Goal: Task Accomplishment & Management: Complete application form

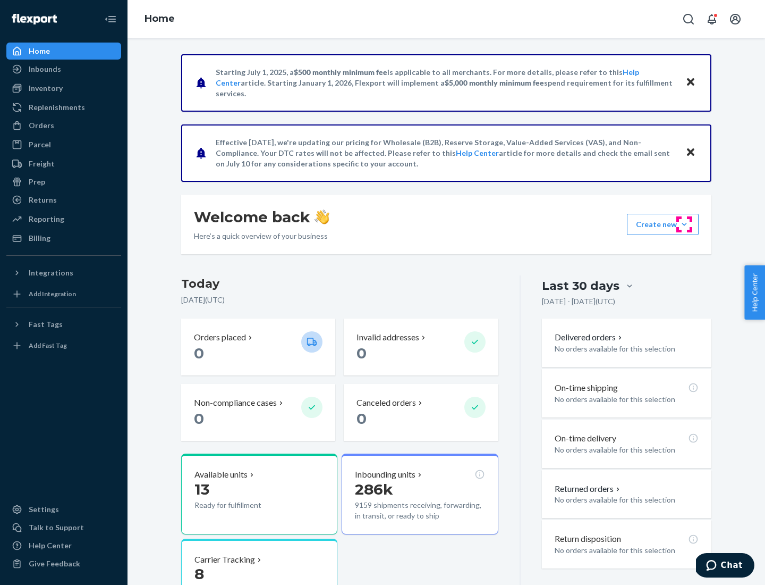
click at [685, 224] on button "Create new Create new inbound Create new order Create new product" at bounding box center [663, 224] width 72 height 21
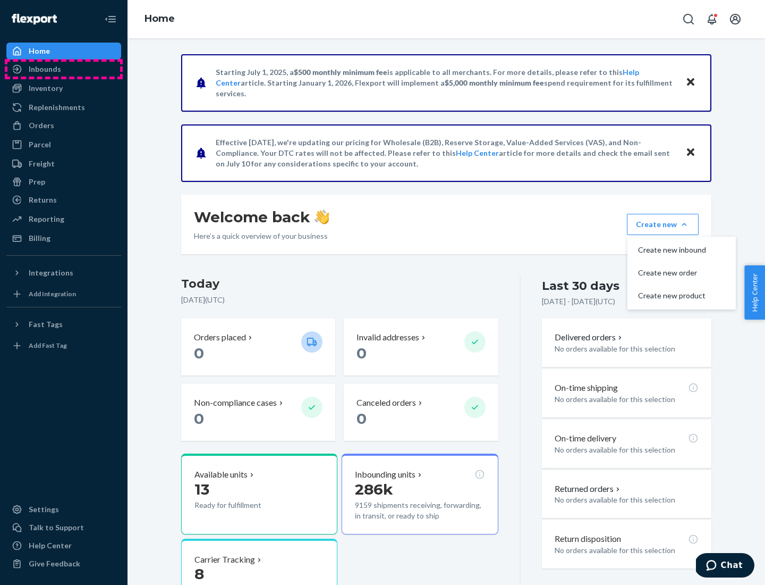
click at [64, 69] on div "Inbounds" at bounding box center [63, 69] width 113 height 15
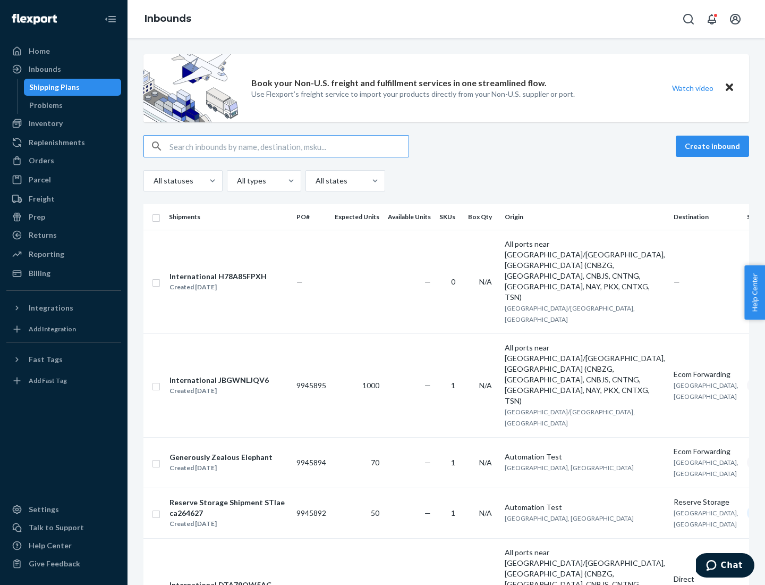
click at [714, 146] on button "Create inbound" at bounding box center [712, 146] width 73 height 21
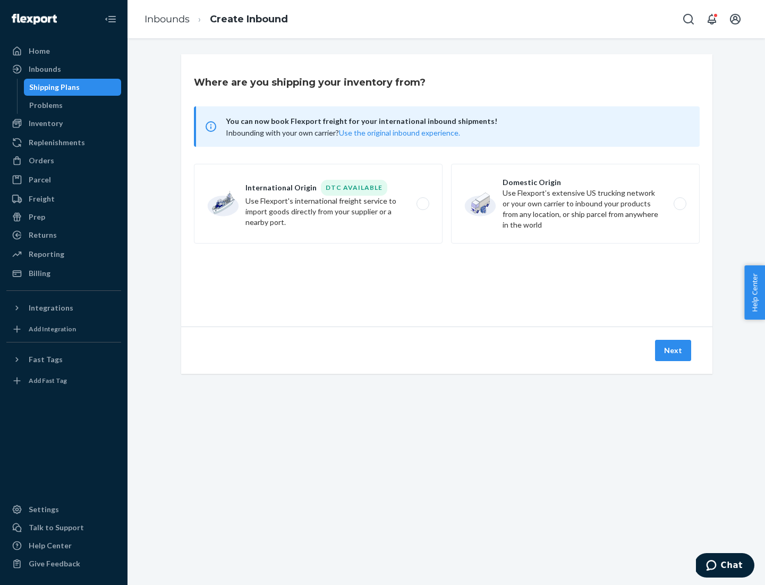
click at [576, 204] on label "Domestic Origin Use Flexport’s extensive US trucking network or your own carrie…" at bounding box center [575, 204] width 249 height 80
click at [680, 204] on input "Domestic Origin Use Flexport’s extensive US trucking network or your own carrie…" at bounding box center [683, 203] width 7 height 7
radio input "true"
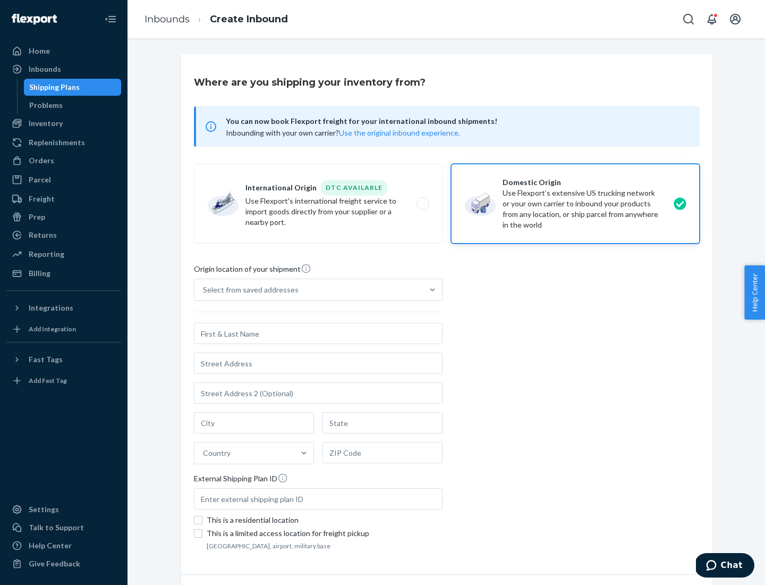
click at [248, 290] on div "Select from saved addresses" at bounding box center [251, 289] width 96 height 11
click at [204, 290] on input "Select from saved addresses" at bounding box center [203, 289] width 1 height 11
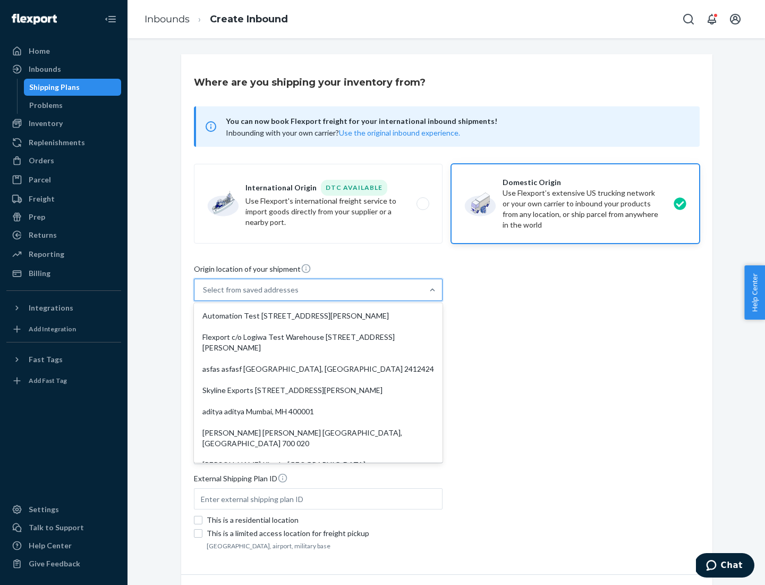
scroll to position [4, 0]
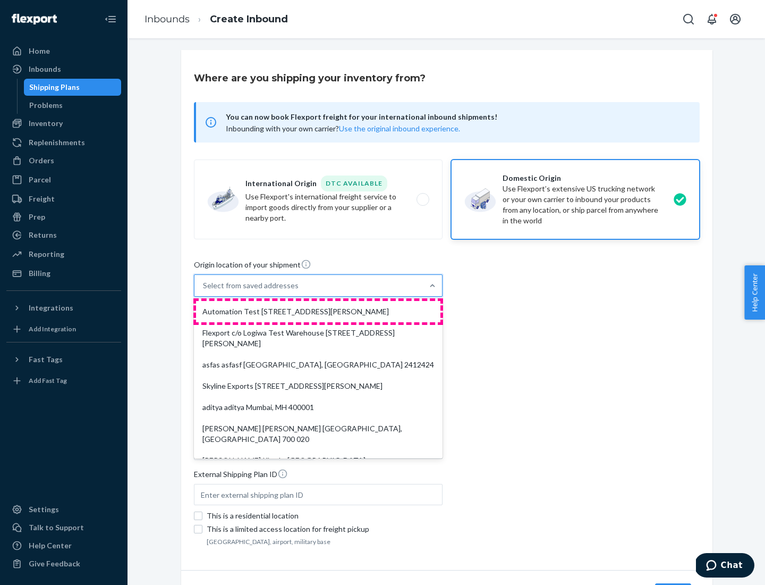
click at [318, 311] on div "Automation Test [STREET_ADDRESS][PERSON_NAME]" at bounding box center [318, 311] width 244 height 21
click at [204, 291] on input "option Automation Test [STREET_ADDRESS][PERSON_NAME]. 9 results available. Use …" at bounding box center [203, 285] width 1 height 11
type input "Automation Test"
type input "9th Floor"
type input "[GEOGRAPHIC_DATA]"
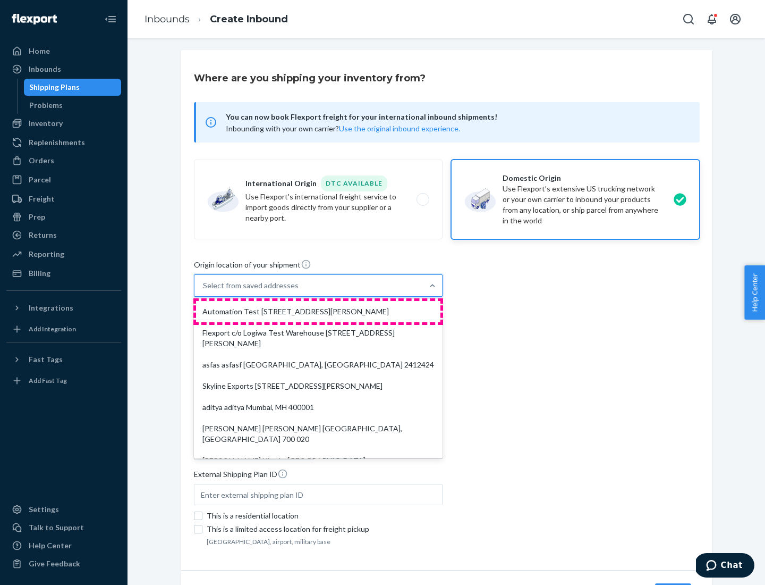
type input "CA"
type input "94104"
type input "[STREET_ADDRESS][PERSON_NAME]"
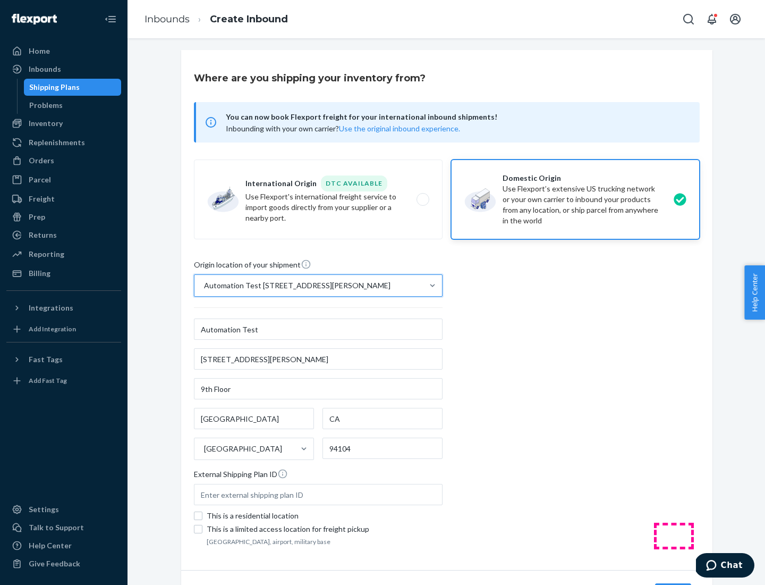
scroll to position [62, 0]
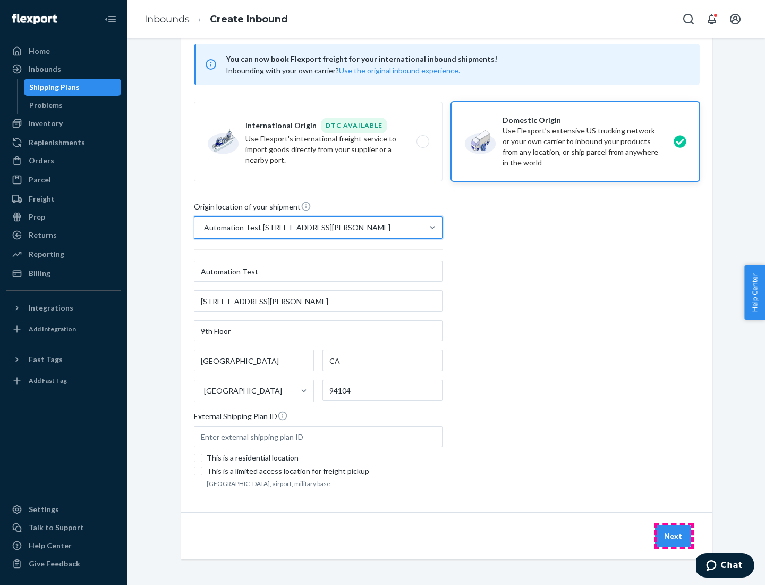
click at [674, 536] on button "Next" at bounding box center [673, 535] width 36 height 21
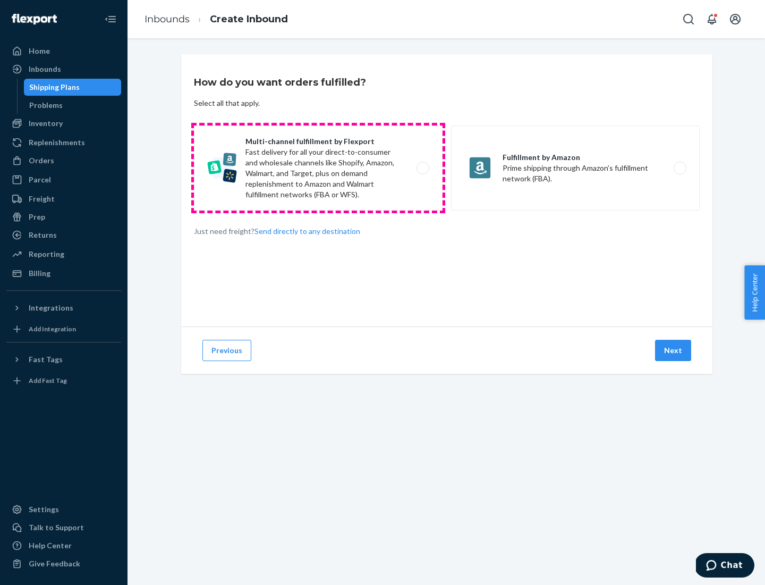
click at [318, 168] on label "Multi-channel fulfillment by Flexport Fast delivery for all your direct-to-cons…" at bounding box center [318, 167] width 249 height 85
click at [423, 168] on input "Multi-channel fulfillment by Flexport Fast delivery for all your direct-to-cons…" at bounding box center [426, 168] width 7 height 7
radio input "true"
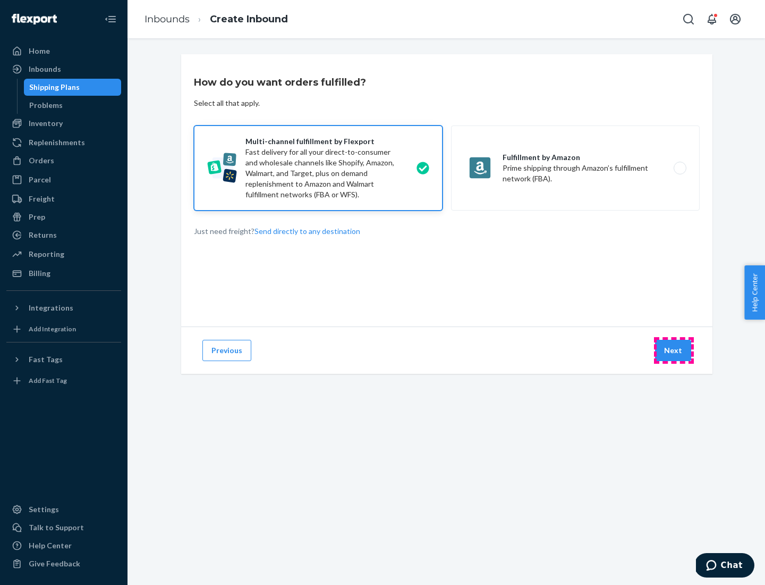
click at [674, 350] on button "Next" at bounding box center [673, 350] width 36 height 21
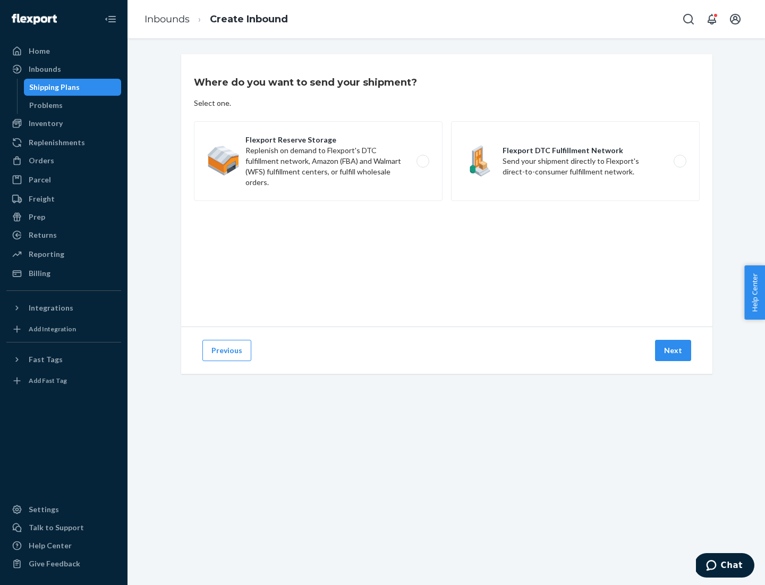
click at [576, 161] on label "Flexport DTC Fulfillment Network Send your shipment directly to Flexport's dire…" at bounding box center [575, 161] width 249 height 80
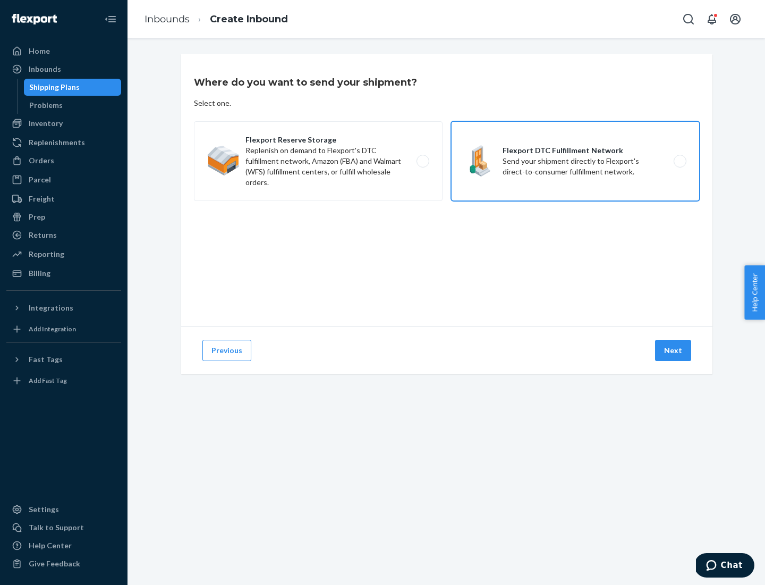
click at [680, 161] on input "Flexport DTC Fulfillment Network Send your shipment directly to Flexport's dire…" at bounding box center [683, 161] width 7 height 7
radio input "true"
click at [674, 350] on button "Next" at bounding box center [673, 350] width 36 height 21
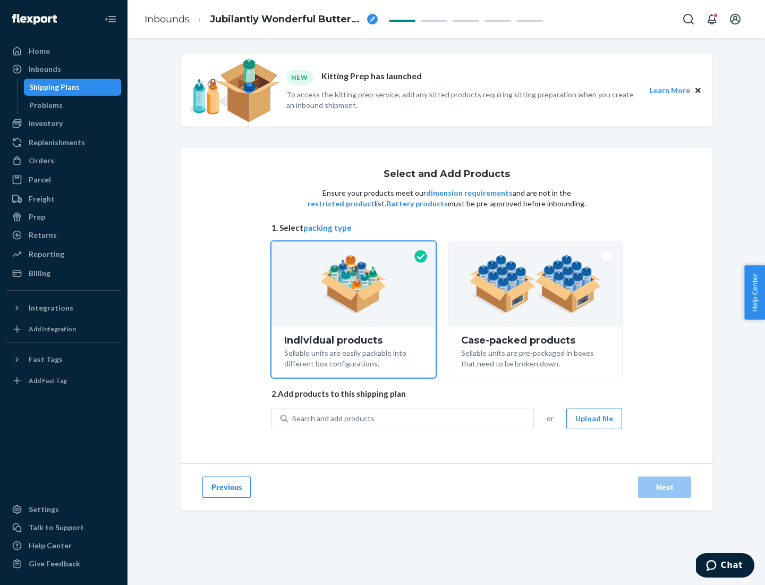
click at [536, 284] on img at bounding box center [535, 284] width 132 height 58
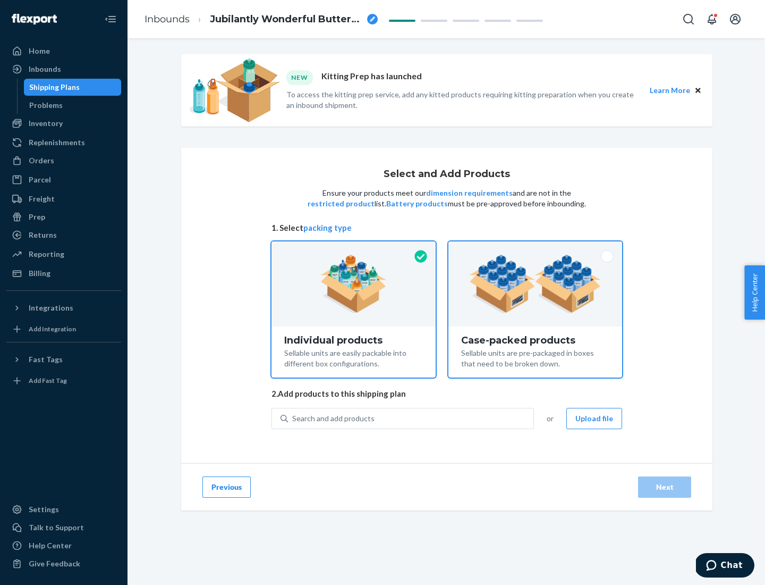
click at [536, 248] on input "Case-packed products Sellable units are pre-packaged in boxes that need to be b…" at bounding box center [535, 244] width 7 height 7
radio input "true"
radio input "false"
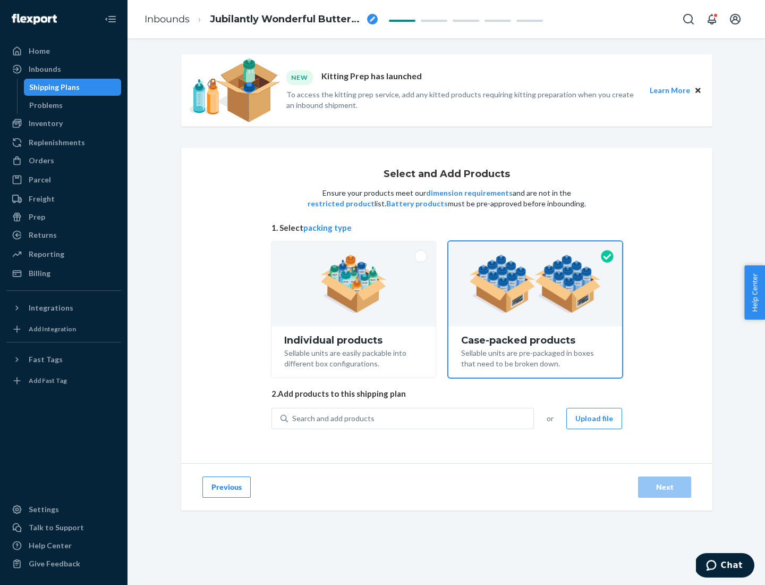
click at [411, 418] on div "Search and add products" at bounding box center [411, 418] width 246 height 19
click at [293, 418] on input "Search and add products" at bounding box center [292, 418] width 1 height 11
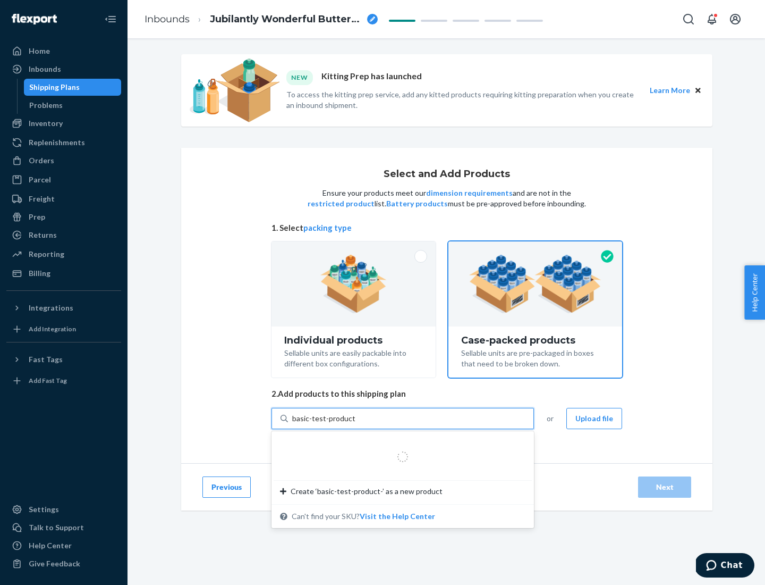
type input "basic-test-product-1"
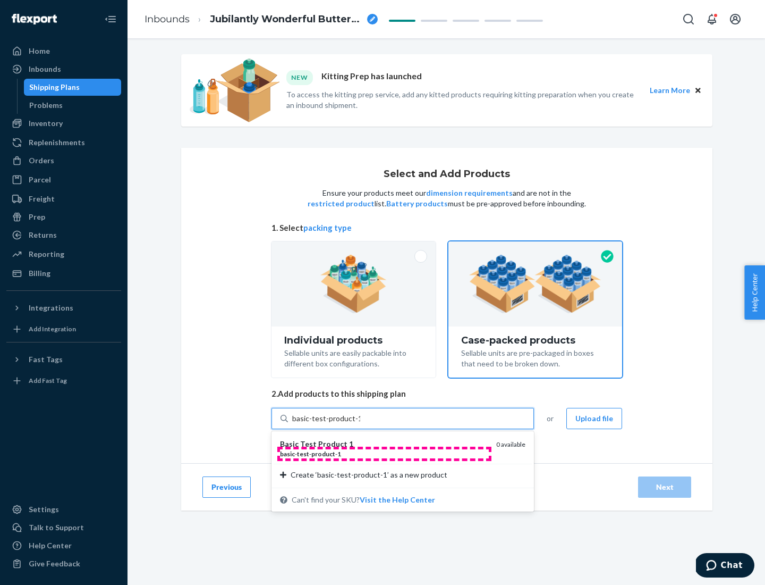
click at [384, 453] on div "basic - test - product - 1" at bounding box center [384, 453] width 208 height 9
click at [360, 424] on input "basic-test-product-1" at bounding box center [326, 418] width 68 height 11
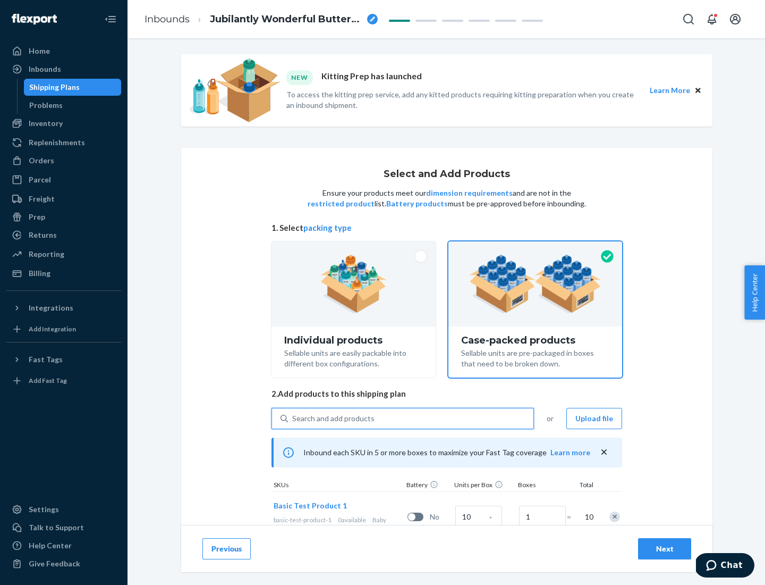
scroll to position [38, 0]
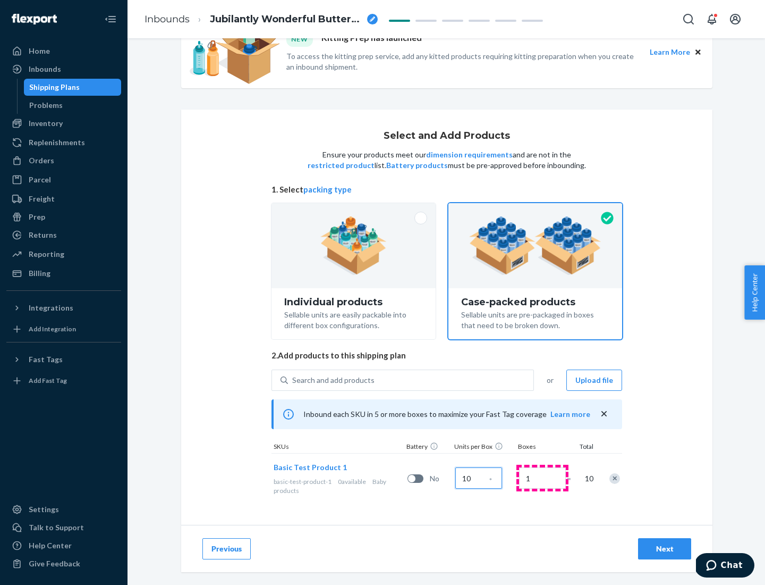
type input "10"
type input "7"
click at [665, 549] on div "Next" at bounding box center [664, 548] width 35 height 11
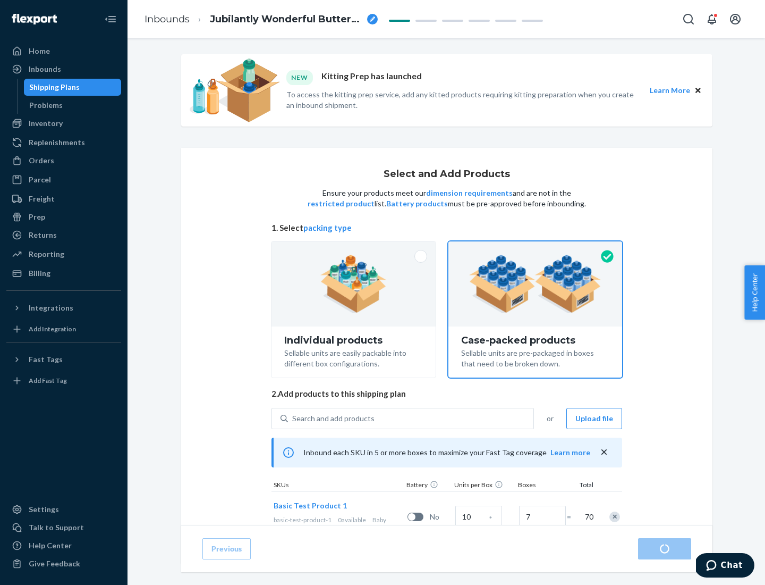
radio input "true"
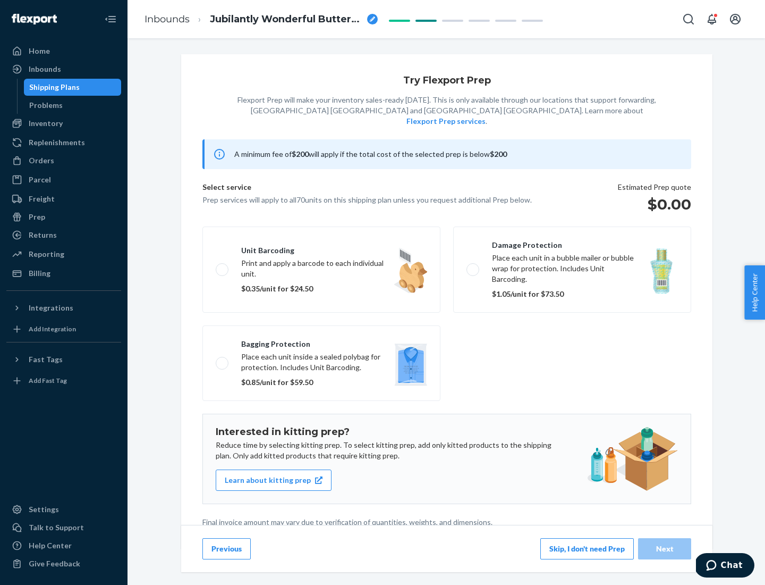
scroll to position [3, 0]
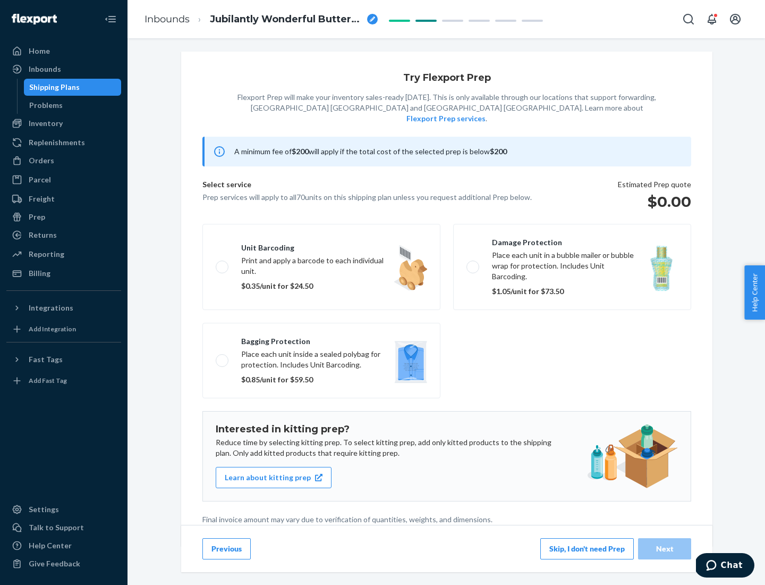
click at [322, 339] on label "Bagging protection Place each unit inside a sealed polybag for protection. Incl…" at bounding box center [322, 360] width 238 height 75
click at [223, 357] on input "Bagging protection Place each unit inside a sealed polybag for protection. Incl…" at bounding box center [219, 360] width 7 height 7
checkbox input "true"
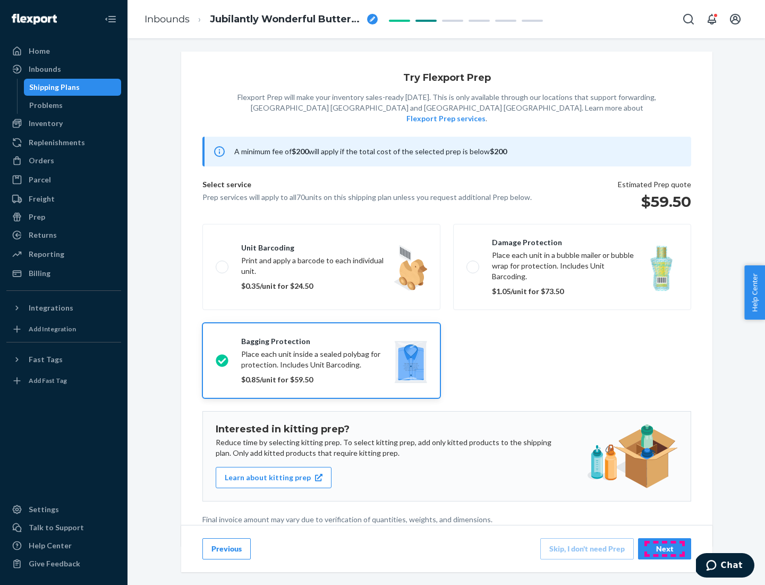
click at [665, 548] on div "Next" at bounding box center [664, 548] width 35 height 11
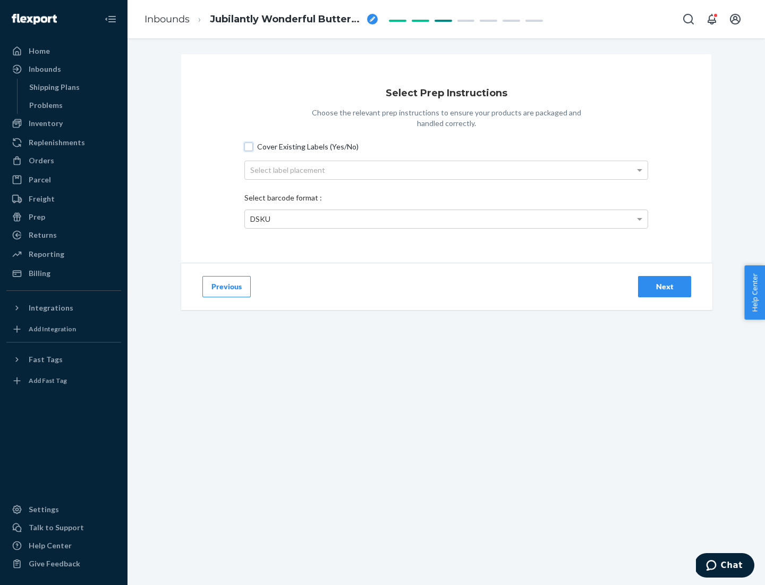
click at [249, 146] on input "Cover Existing Labels (Yes/No)" at bounding box center [248, 146] width 9 height 9
checkbox input "true"
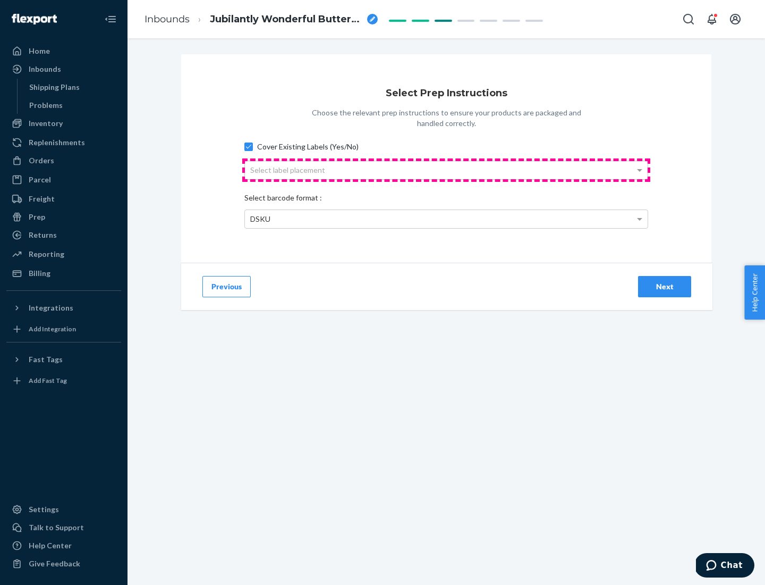
click at [446, 170] on div "Select label placement" at bounding box center [446, 170] width 403 height 18
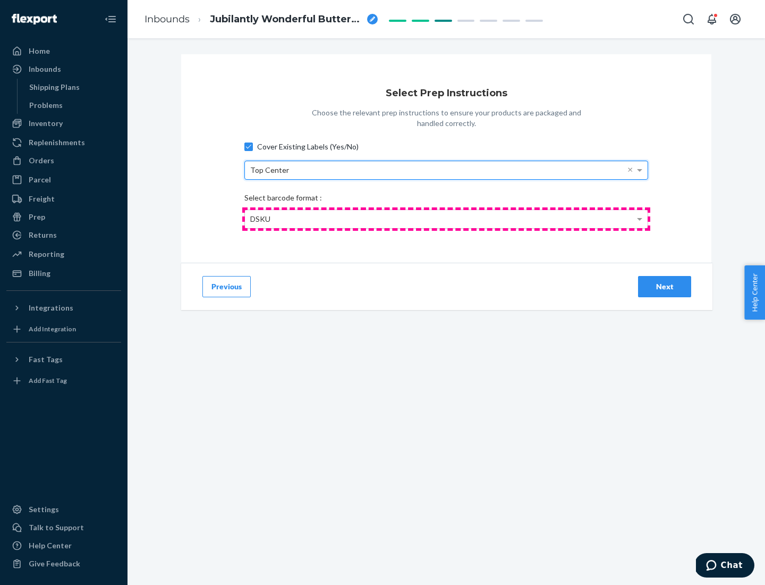
click at [446, 218] on div "DSKU" at bounding box center [446, 219] width 403 height 18
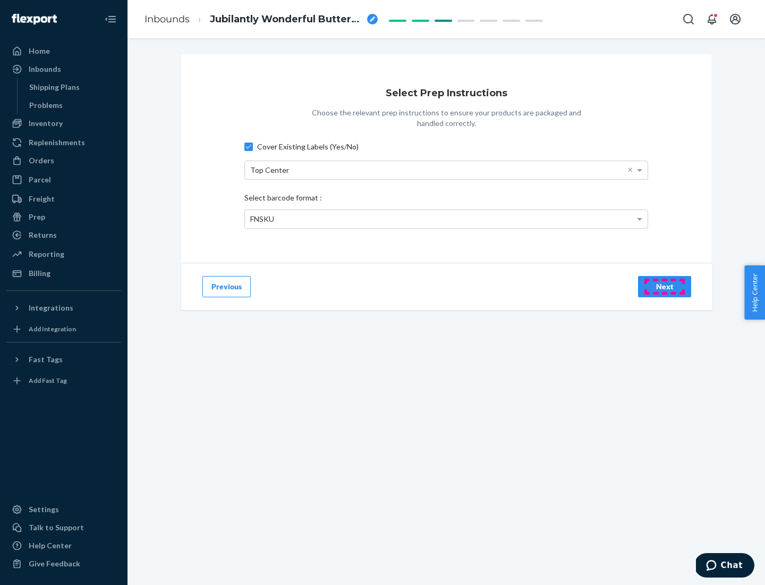
click at [665, 286] on div "Next" at bounding box center [664, 286] width 35 height 11
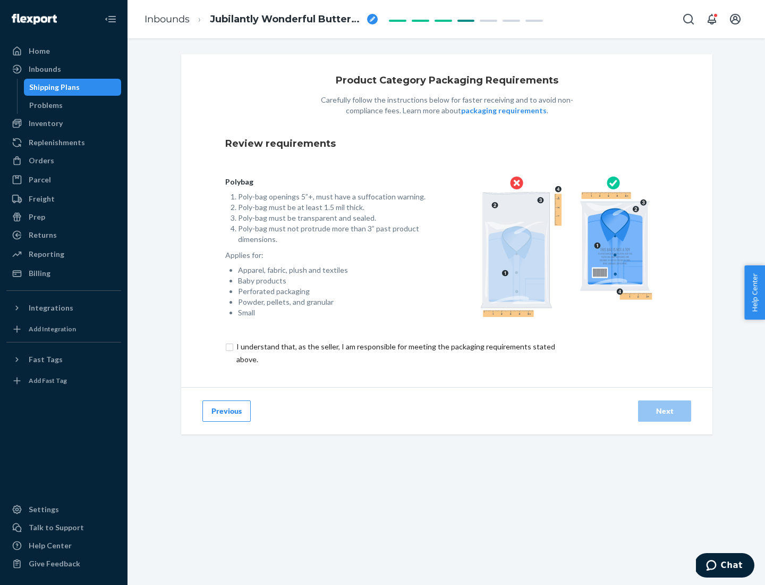
click at [395, 352] on input "checkbox" at bounding box center [401, 353] width 353 height 26
checkbox input "true"
click at [665, 410] on div "Next" at bounding box center [664, 411] width 35 height 11
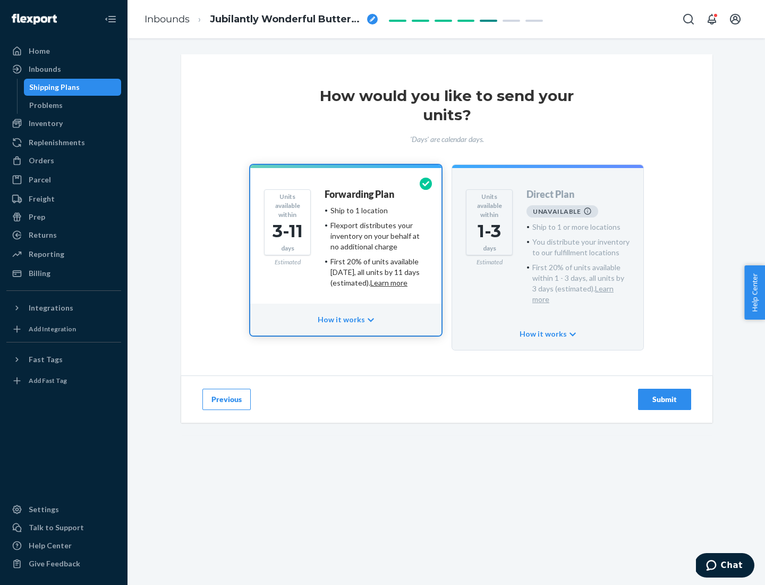
click at [360, 194] on h4 "Forwarding Plan" at bounding box center [360, 194] width 70 height 11
click at [665, 394] on div "Submit" at bounding box center [664, 399] width 35 height 11
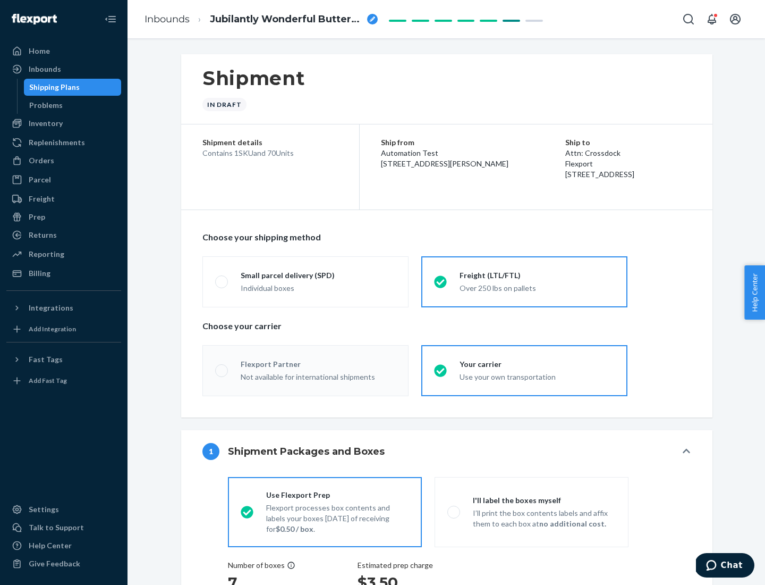
radio input "true"
radio input "false"
radio input "true"
radio input "false"
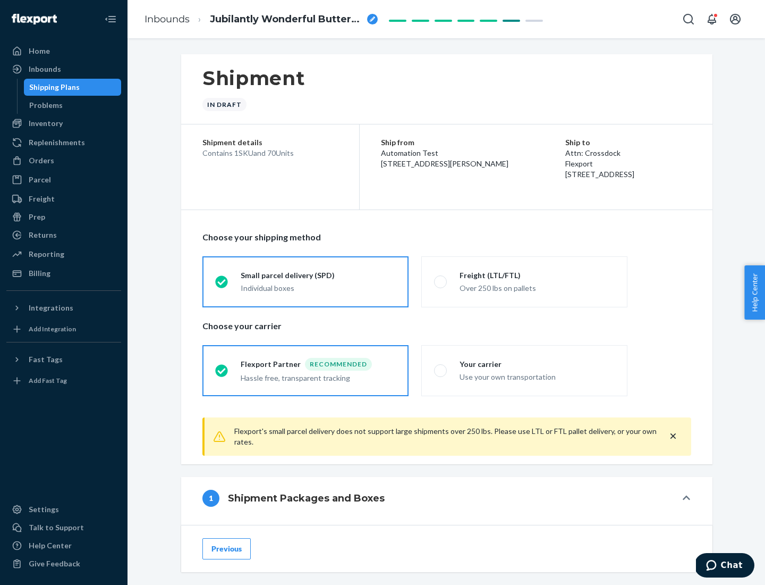
click at [318, 288] on div "Individual boxes" at bounding box center [318, 288] width 155 height 11
click at [222, 285] on input "Small parcel delivery (SPD) Individual boxes" at bounding box center [218, 281] width 7 height 7
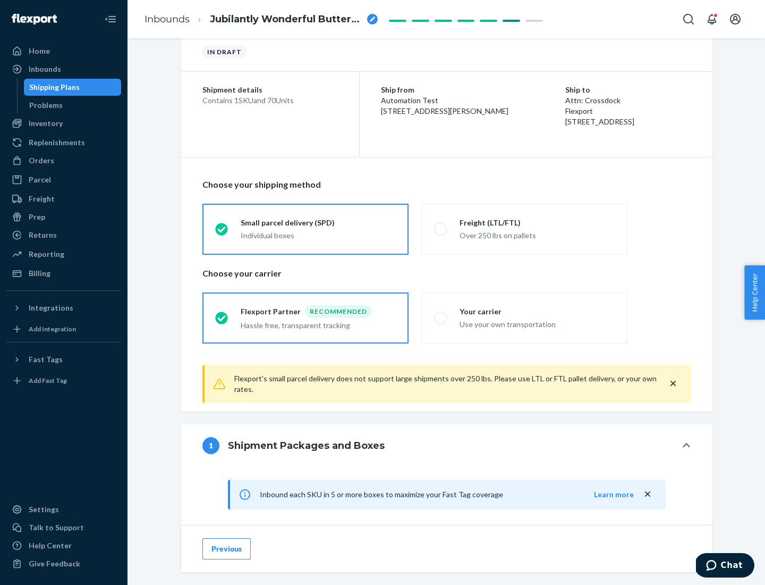
click at [318, 311] on div "Recommended" at bounding box center [338, 311] width 67 height 13
click at [222, 314] on input "Flexport Partner Recommended Hassle free, transparent tracking" at bounding box center [218, 317] width 7 height 7
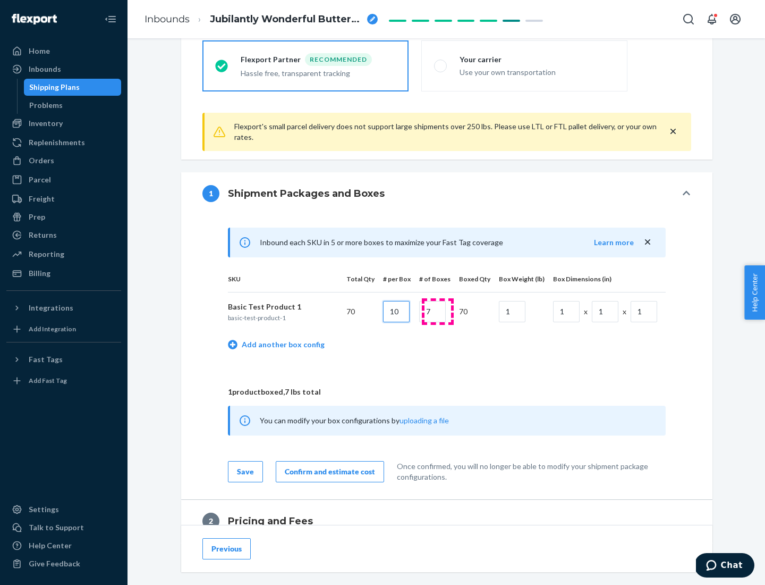
type input "10"
type input "7"
type input "1"
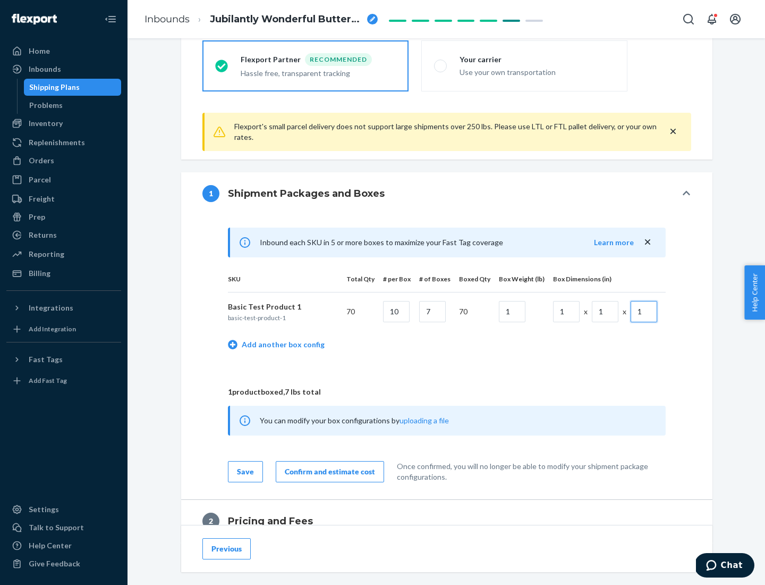
scroll to position [465, 0]
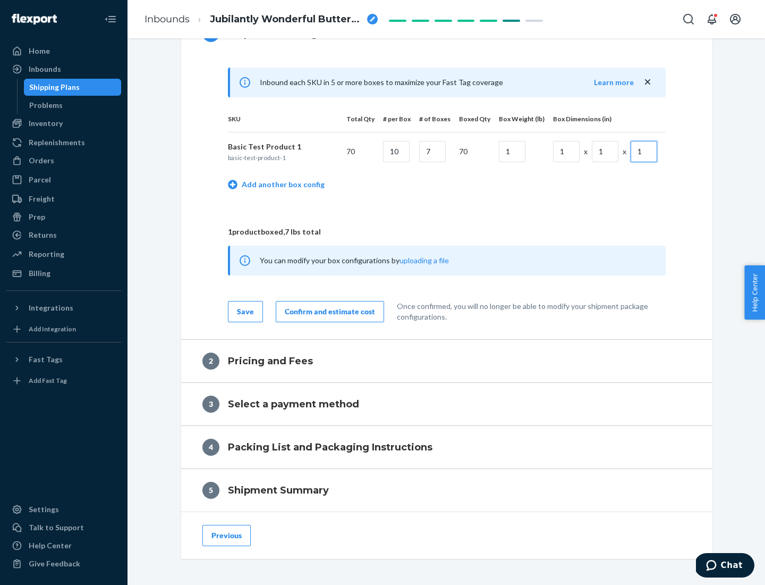
type input "1"
click at [328, 311] on div "Confirm and estimate cost" at bounding box center [330, 311] width 90 height 11
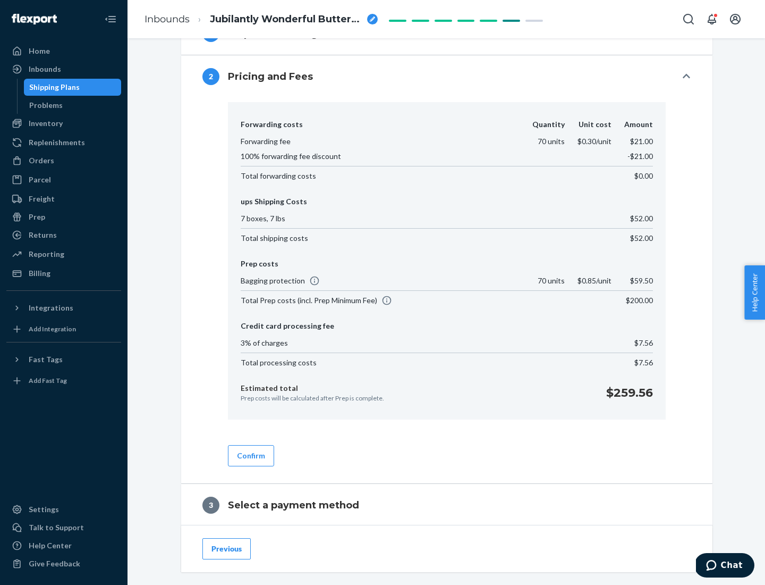
scroll to position [609, 0]
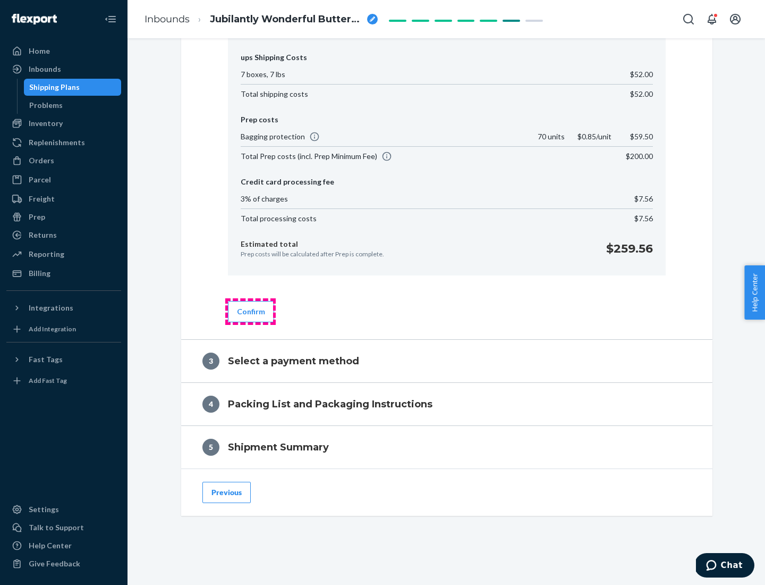
click at [250, 311] on button "Confirm" at bounding box center [251, 311] width 46 height 21
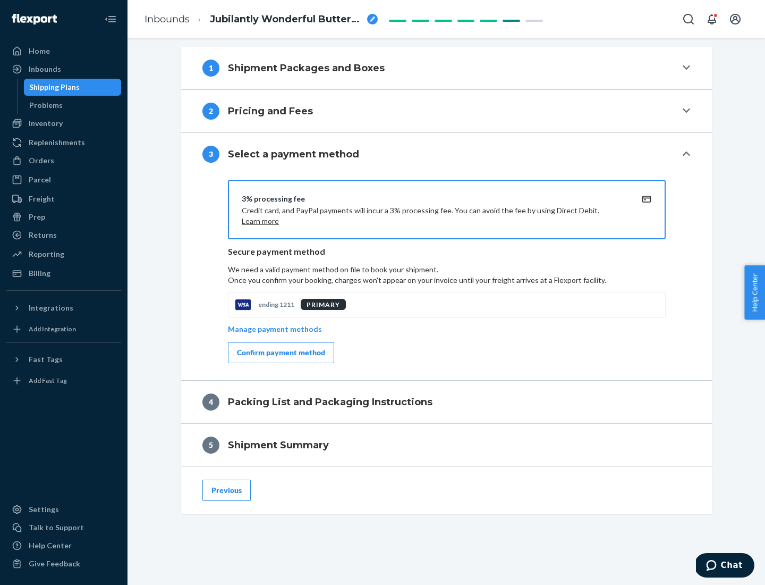
scroll to position [430, 0]
click at [280, 352] on div "Confirm payment method" at bounding box center [281, 352] width 88 height 11
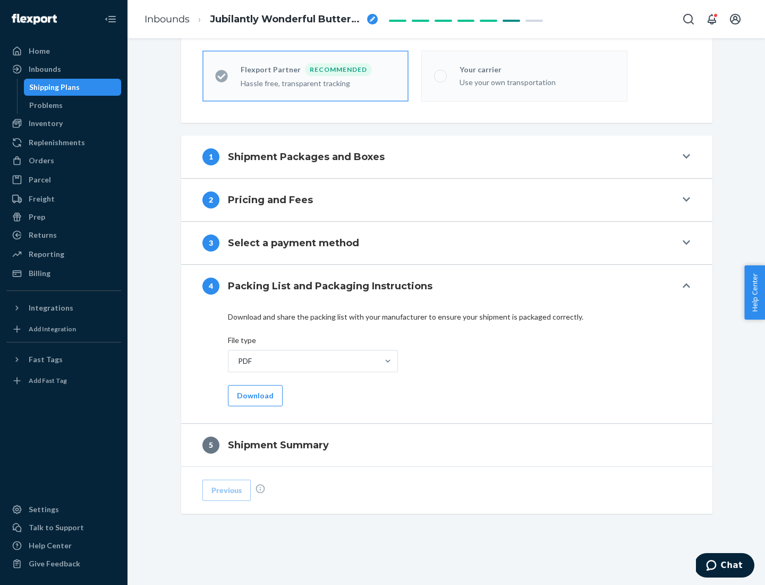
scroll to position [294, 0]
click at [254, 395] on button "Download" at bounding box center [255, 395] width 55 height 21
